Goal: Information Seeking & Learning: Learn about a topic

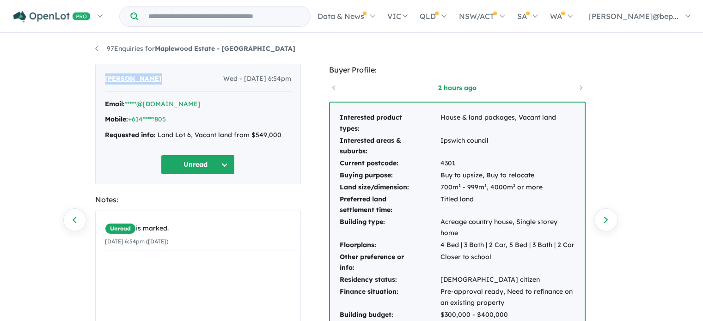
drag, startPoint x: 153, startPoint y: 80, endPoint x: 105, endPoint y: 79, distance: 47.6
click at [105, 79] on div "[PERSON_NAME] Wed - [DATE] 6:54pm" at bounding box center [198, 82] width 186 height 18
copy span "[PERSON_NAME]"
drag, startPoint x: 250, startPoint y: 48, endPoint x: 159, endPoint y: 48, distance: 90.6
click at [159, 48] on ul "97 Enquiries for Maplewood Estate - [GEOGRAPHIC_DATA]" at bounding box center [351, 48] width 513 height 11
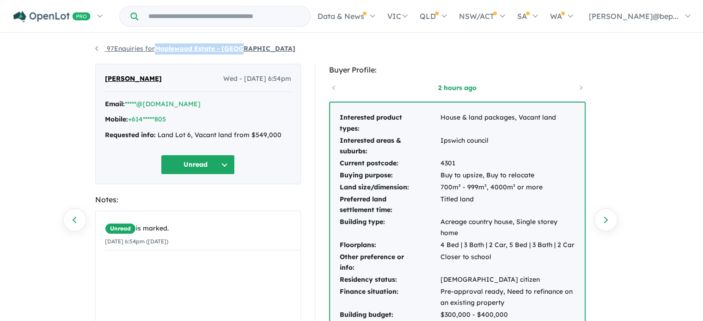
copy strong "Maplewood Estate - [GEOGRAPHIC_DATA]"
click at [190, 135] on div "Requested info: Land Lot 6, Vacant land from $549,000" at bounding box center [198, 135] width 186 height 11
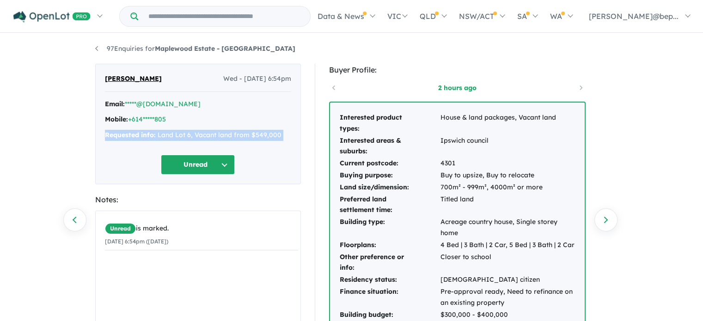
click at [190, 135] on div "Requested info: Land Lot 6, Vacant land from $549,000" at bounding box center [198, 135] width 186 height 11
copy div "Requested info: Land Lot 6, Vacant land from $549,000 Unread"
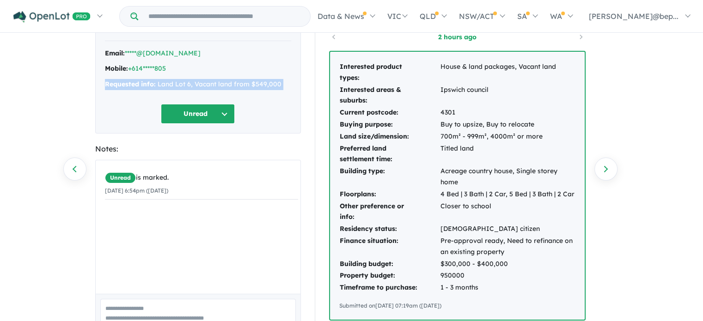
scroll to position [60, 0]
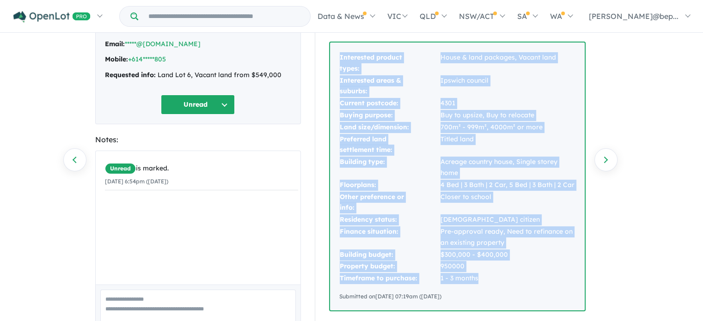
drag, startPoint x: 339, startPoint y: 116, endPoint x: 484, endPoint y: 279, distance: 218.7
click at [484, 279] on tbody "Interested product types: House & land packages, Vacant land Interested areas &…" at bounding box center [457, 168] width 236 height 233
copy tbody "Interested product types: House & land packages, Vacant land Interested areas &…"
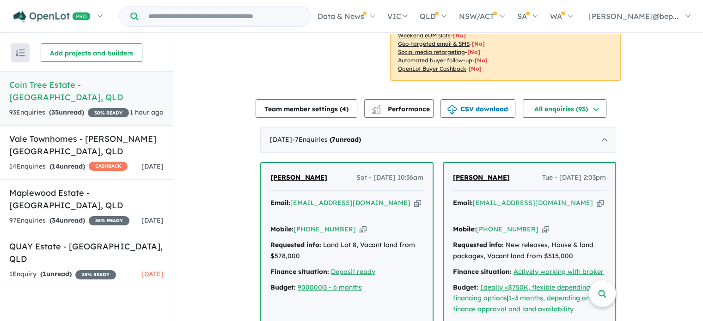
scroll to position [189, 0]
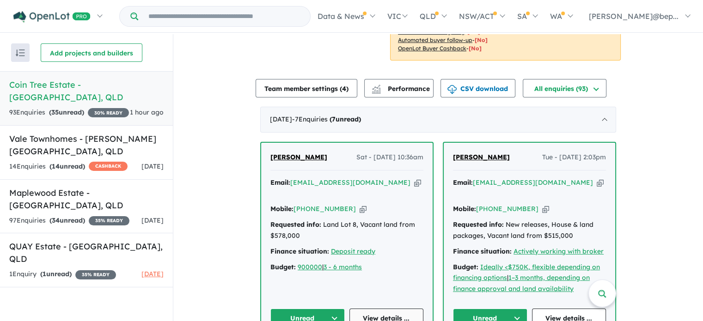
click at [375, 309] on link "View details ..." at bounding box center [386, 319] width 74 height 20
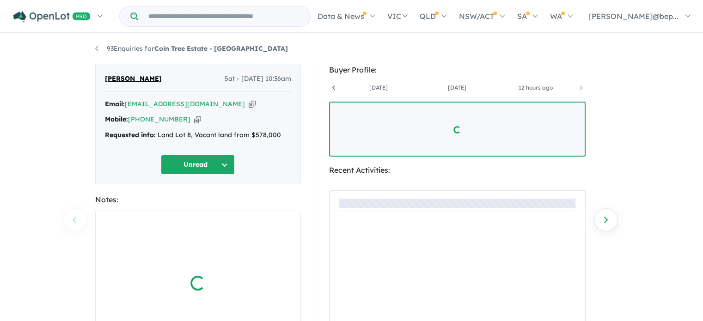
scroll to position [0, 147]
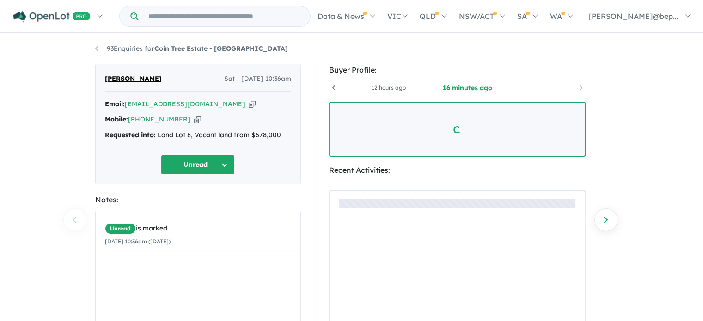
click at [249, 107] on icon "button" at bounding box center [252, 104] width 7 height 10
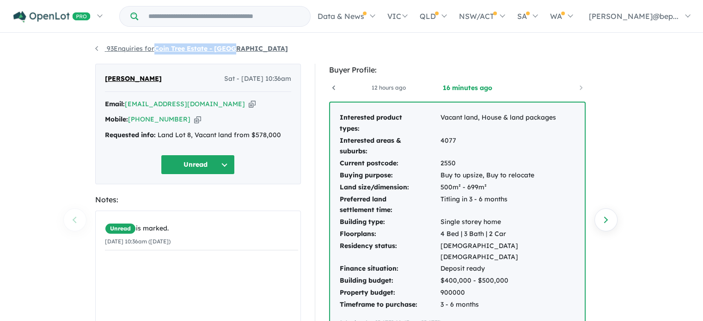
drag, startPoint x: 245, startPoint y: 50, endPoint x: 157, endPoint y: 49, distance: 87.8
click at [157, 49] on ul "93 Enquiries for Coin Tree Estate - Inala" at bounding box center [351, 48] width 513 height 11
copy strong "Coin Tree Estate - Inala"
click at [183, 134] on div "Requested info: Land Lot 8, Vacant land from $578,000" at bounding box center [198, 135] width 186 height 11
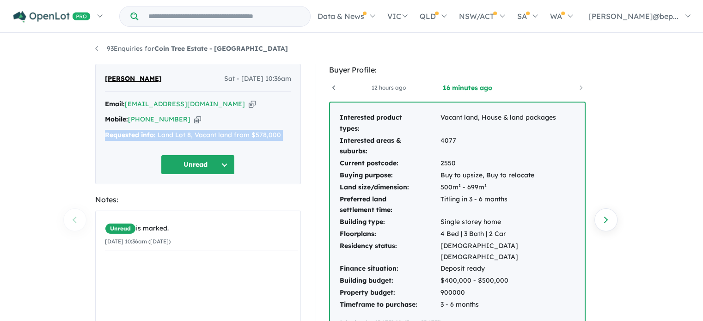
click at [183, 134] on div "Requested info: Land Lot 8, Vacant land from $578,000" at bounding box center [198, 135] width 186 height 11
copy div "Requested info: Land Lot 8, Vacant land from $578,000 Unread"
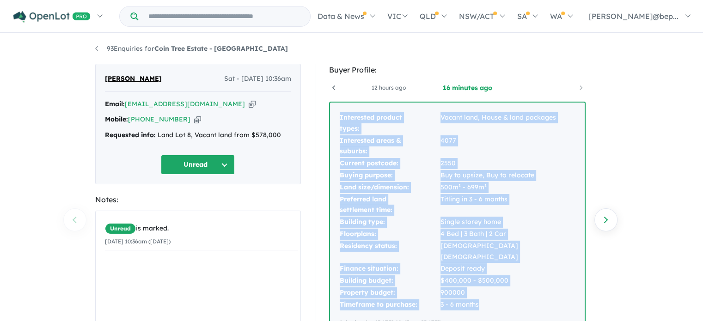
drag, startPoint x: 339, startPoint y: 118, endPoint x: 490, endPoint y: 294, distance: 231.7
click at [490, 294] on tbody "Interested product types: Vacant land, House & land packages Interested areas &…" at bounding box center [457, 211] width 236 height 199
copy tbody "Interested product types: Vacant land, House & land packages Interested areas &…"
